Goal: Task Accomplishment & Management: Manage account settings

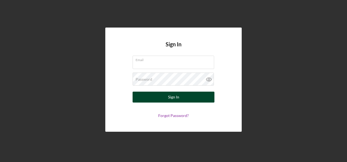
type input "[EMAIL_ADDRESS][DOMAIN_NAME]"
click at [178, 98] on div "Sign In" at bounding box center [173, 97] width 11 height 11
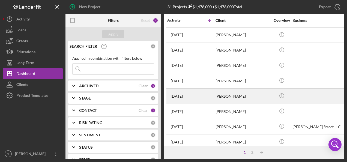
scroll to position [55, 0]
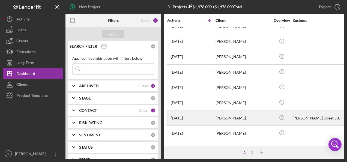
click at [229, 116] on div "[PERSON_NAME]" at bounding box center [243, 118] width 55 height 14
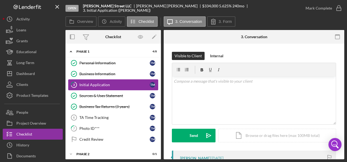
click at [91, 85] on div "Initial Application" at bounding box center [114, 85] width 70 height 4
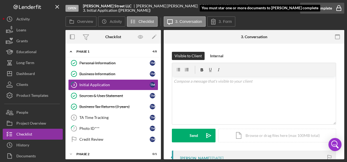
click at [318, 8] on div "Mark Complete" at bounding box center [319, 8] width 26 height 11
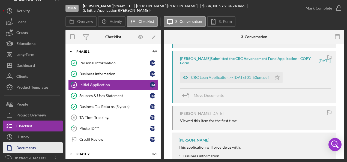
scroll to position [13, 0]
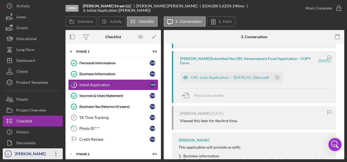
click at [44, 152] on div "[PERSON_NAME]" at bounding box center [31, 154] width 35 height 12
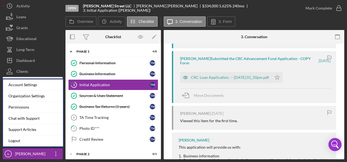
click at [31, 85] on div "Account Settings" at bounding box center [33, 84] width 60 height 11
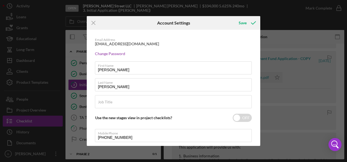
click at [153, 46] on div "Email Address [EMAIL_ADDRESS][DOMAIN_NAME]" at bounding box center [173, 42] width 157 height 8
click at [95, 23] on icon "Icon/Menu Close" at bounding box center [94, 23] width 14 height 14
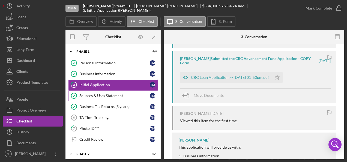
click at [106, 96] on div "Sources & Uses Statement" at bounding box center [114, 96] width 70 height 4
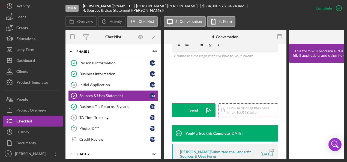
scroll to position [164, 0]
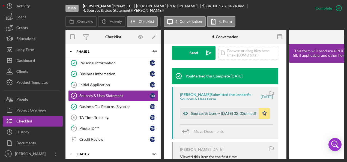
click at [213, 111] on div "Sources & Uses -- [DATE] 02_03pm.pdf" at bounding box center [223, 113] width 65 height 4
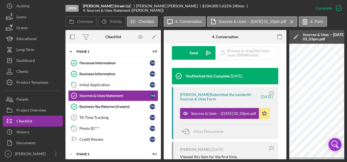
click at [334, 39] on div "Sources & Uses -- [DATE] 02_03pm.pdf" at bounding box center [329, 36] width 52 height 9
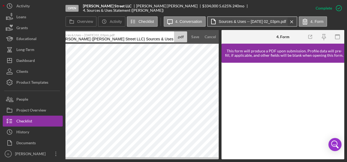
click at [297, 22] on icon "Icon/Menu Close" at bounding box center [292, 22] width 10 height 14
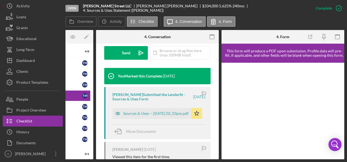
click at [102, 160] on div "Open [PERSON_NAME] Street LLC [PERSON_NAME] $334,000 $334,000 5.625 % 240 mo 4.…" at bounding box center [173, 81] width 347 height 162
drag, startPoint x: 124, startPoint y: 159, endPoint x: 108, endPoint y: 154, distance: 16.4
click at [108, 154] on div "Open [PERSON_NAME] Street LLC [PERSON_NAME] $334,000 $334,000 5.625 % 240 mo 4.…" at bounding box center [173, 81] width 347 height 162
click at [121, 161] on div "Open [PERSON_NAME] Street LLC [PERSON_NAME] $334,000 $334,000 5.625 % 240 mo 4.…" at bounding box center [173, 81] width 347 height 162
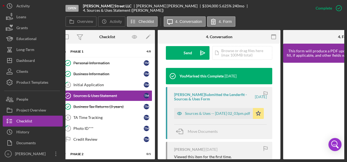
scroll to position [0, 0]
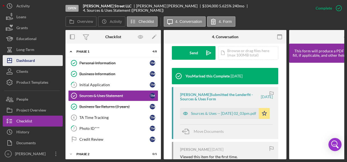
click at [32, 60] on div "Dashboard" at bounding box center [25, 61] width 19 height 12
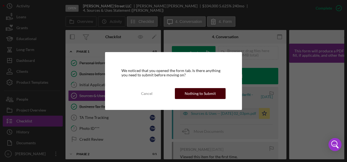
click at [198, 94] on div "Nothing to Submit" at bounding box center [200, 93] width 31 height 11
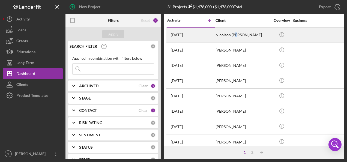
click at [236, 35] on div "Nicolson [PERSON_NAME]" at bounding box center [243, 35] width 55 height 14
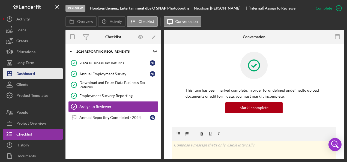
click at [35, 73] on button "Icon/Dashboard Dashboard" at bounding box center [33, 73] width 60 height 11
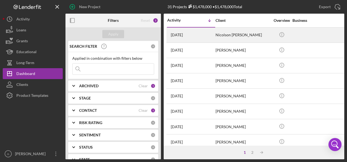
click at [227, 35] on div "Nicolson [PERSON_NAME]" at bounding box center [243, 35] width 55 height 14
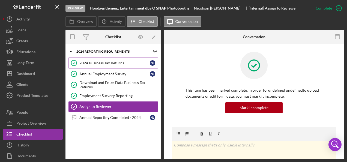
click at [108, 64] on div "2024 Business Tax Returns" at bounding box center [114, 63] width 70 height 4
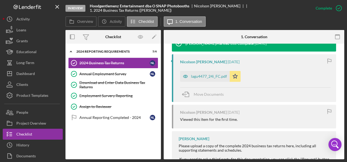
scroll to position [191, 0]
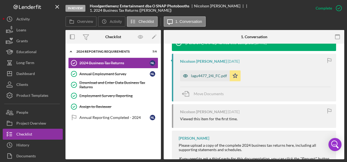
click at [205, 77] on div "lagu4477_24i_FC.pdf" at bounding box center [205, 75] width 50 height 11
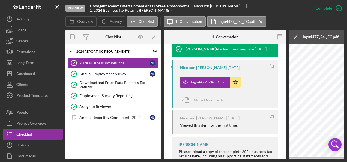
scroll to position [0, 109]
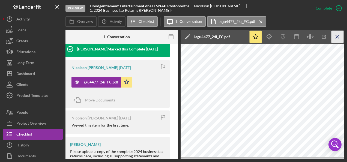
click at [337, 36] on line "button" at bounding box center [337, 36] width 3 height 3
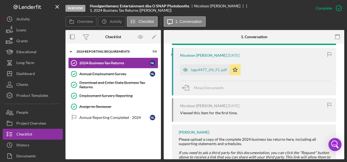
scroll to position [191, 0]
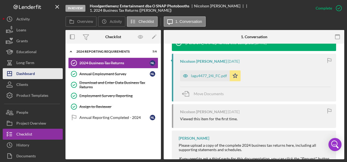
click at [35, 74] on div "Dashboard" at bounding box center [25, 74] width 19 height 12
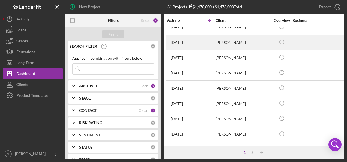
scroll to position [246, 0]
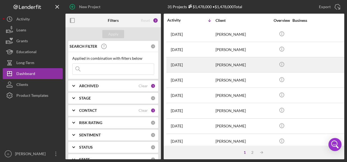
click at [228, 62] on div "[PERSON_NAME]" at bounding box center [243, 65] width 55 height 14
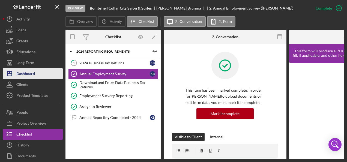
click at [29, 73] on div "Dashboard" at bounding box center [25, 74] width 19 height 12
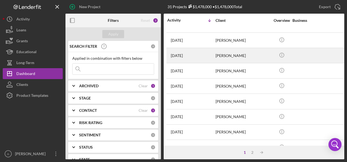
scroll to position [267, 0]
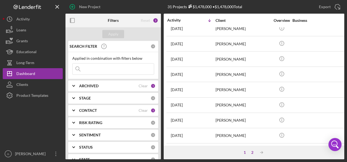
click at [252, 153] on div "2" at bounding box center [253, 152] width 8 height 4
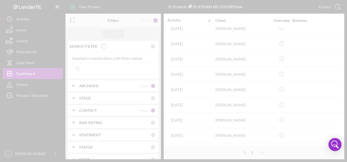
scroll to position [0, 0]
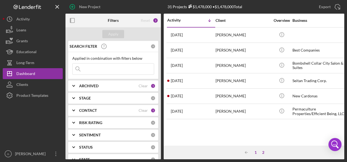
click at [255, 151] on div "1" at bounding box center [256, 152] width 8 height 4
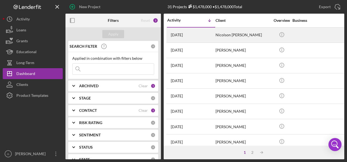
click at [228, 35] on div "Nicolson [PERSON_NAME]" at bounding box center [243, 35] width 55 height 14
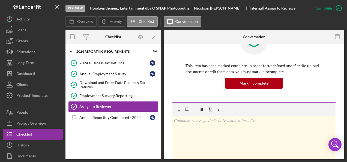
scroll to position [55, 0]
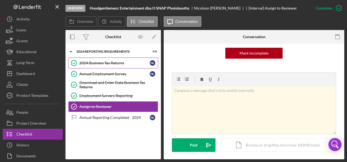
click at [108, 63] on div "2024 Business Tax Returns" at bounding box center [114, 63] width 70 height 4
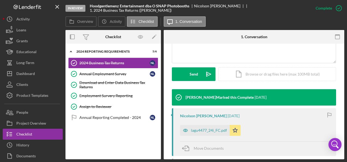
scroll to position [164, 0]
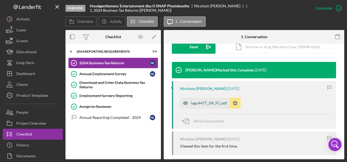
click at [210, 104] on div "lagu4477_24i_FC.pdf" at bounding box center [209, 103] width 36 height 4
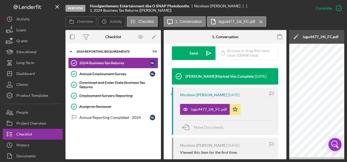
scroll to position [0, 109]
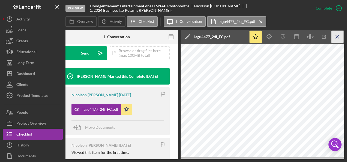
click at [338, 36] on icon "Icon/Menu Close" at bounding box center [338, 37] width 12 height 12
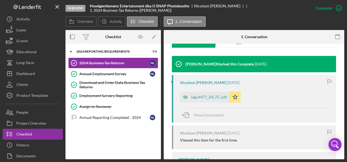
scroll to position [164, 0]
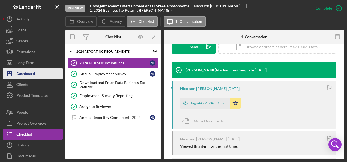
click at [32, 74] on div "Dashboard" at bounding box center [25, 74] width 19 height 12
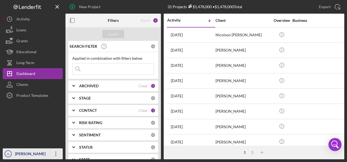
click at [56, 154] on icon "button" at bounding box center [55, 154] width 1 height 4
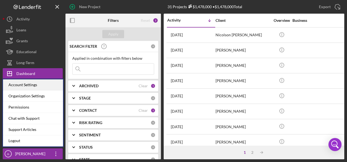
click at [30, 86] on div "Account Settings" at bounding box center [33, 84] width 60 height 11
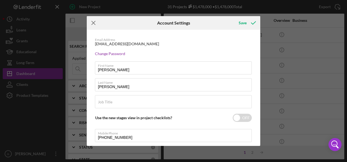
click at [93, 23] on line at bounding box center [94, 23] width 4 height 4
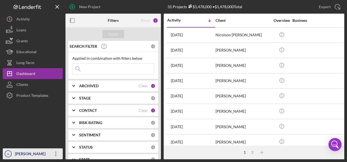
click at [26, 154] on div "[PERSON_NAME]" at bounding box center [31, 154] width 35 height 12
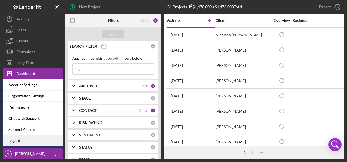
click at [25, 140] on link "Logout" at bounding box center [33, 140] width 60 height 11
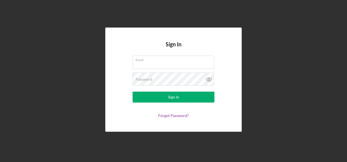
type input "[EMAIL_ADDRESS][DOMAIN_NAME]"
